Goal: Find contact information: Find contact information

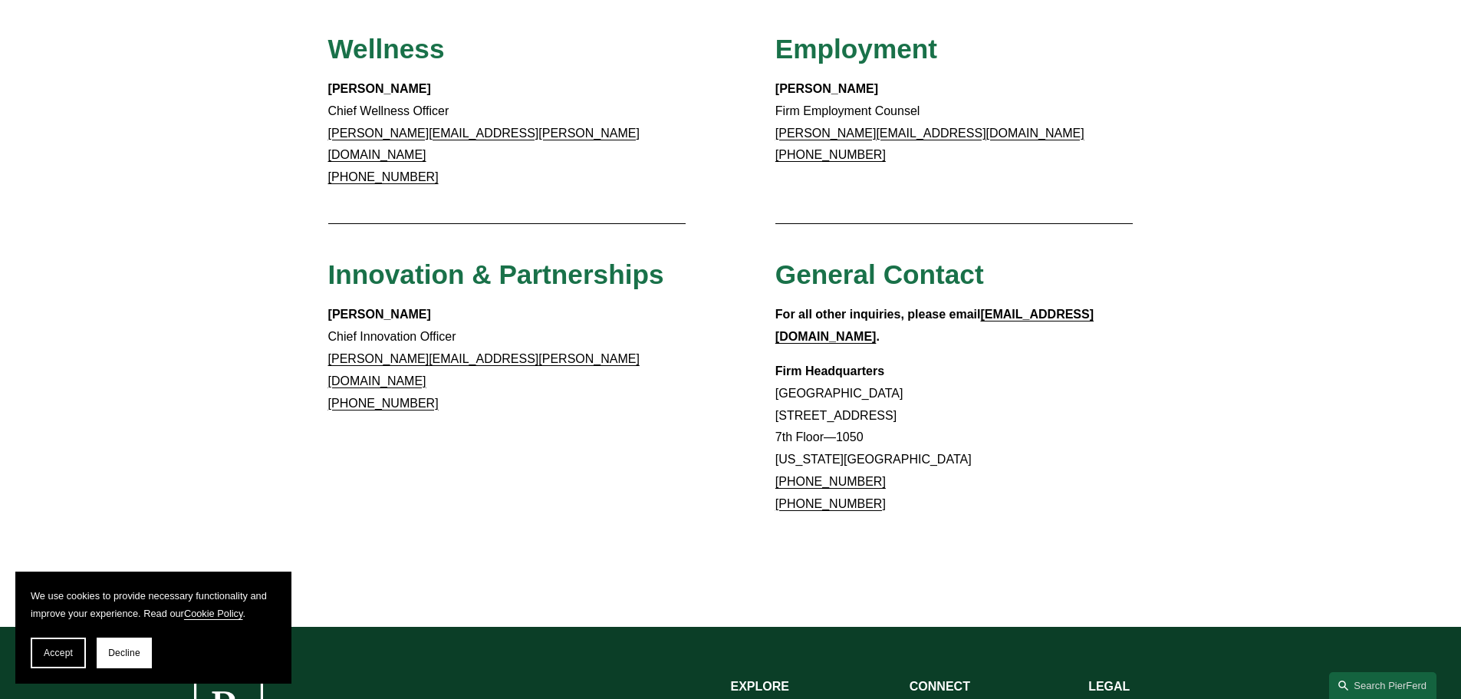
scroll to position [1232, 0]
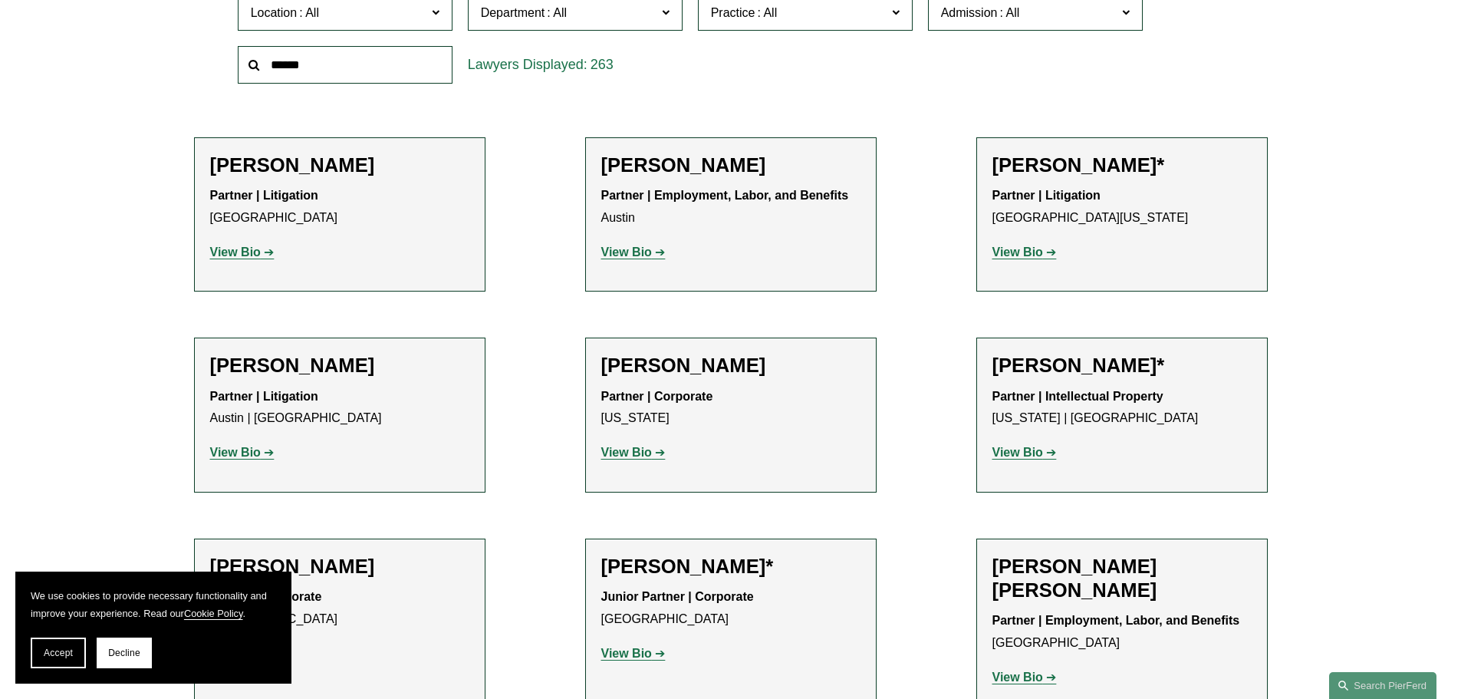
scroll to position [490, 0]
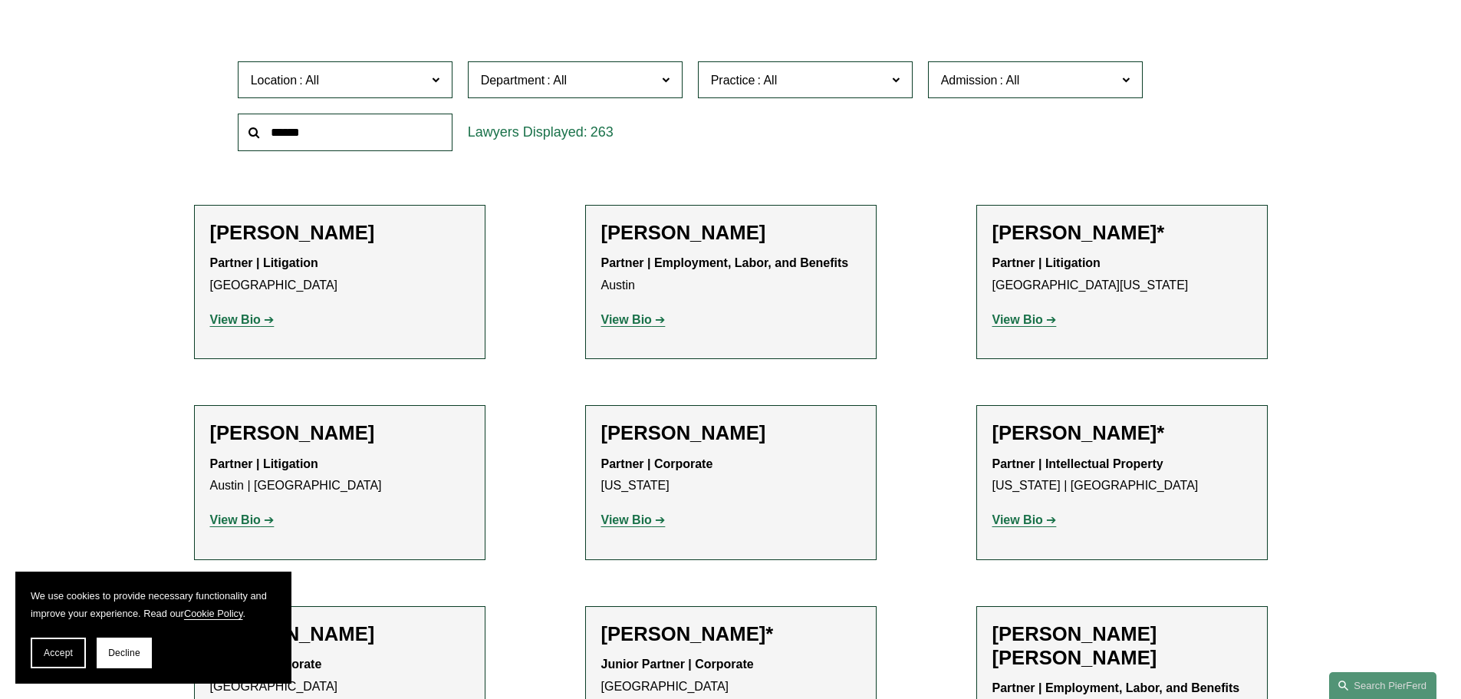
click at [442, 81] on label "Location" at bounding box center [345, 80] width 215 height 38
click at [0, 0] on link "[GEOGRAPHIC_DATA]" at bounding box center [0, 0] width 0 height 0
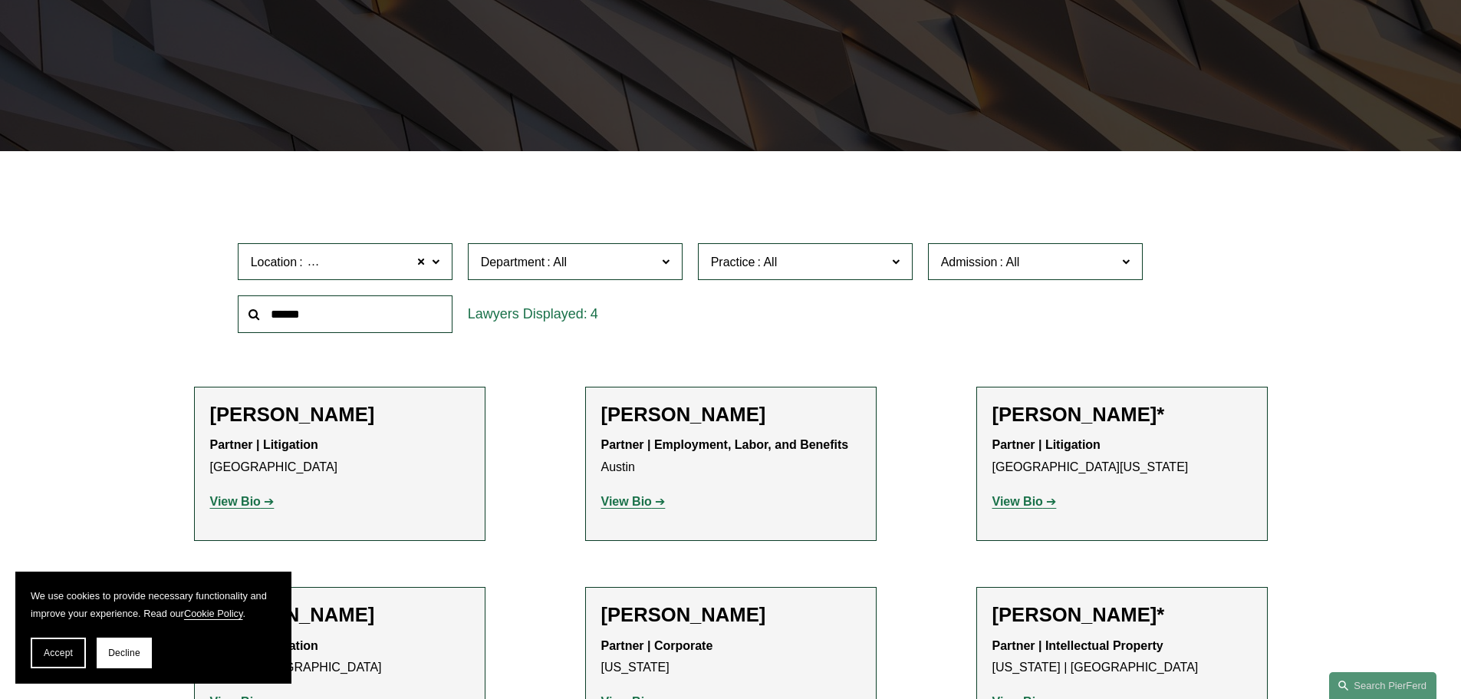
scroll to position [307, 0]
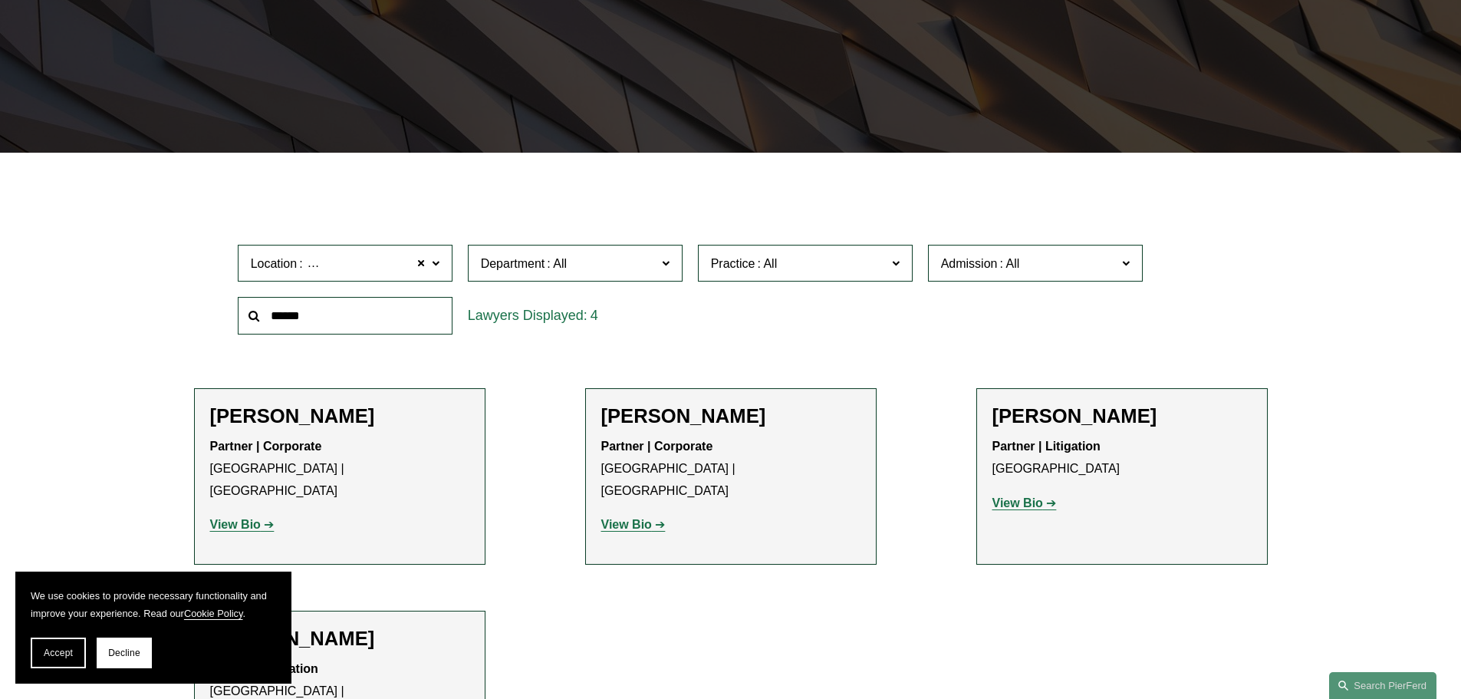
click at [1028, 500] on strong "View Bio" at bounding box center [1017, 502] width 51 height 13
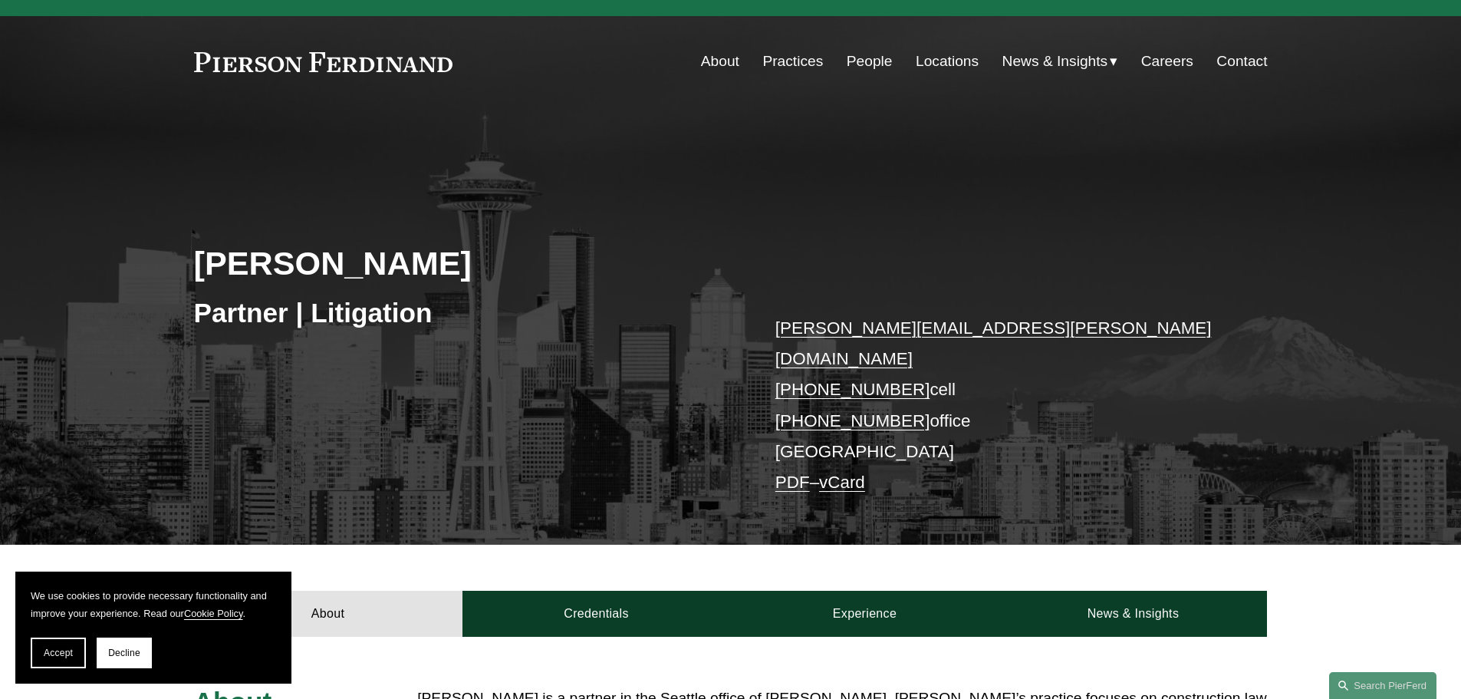
scroll to position [89, 0]
